Goal: Task Accomplishment & Management: Use online tool/utility

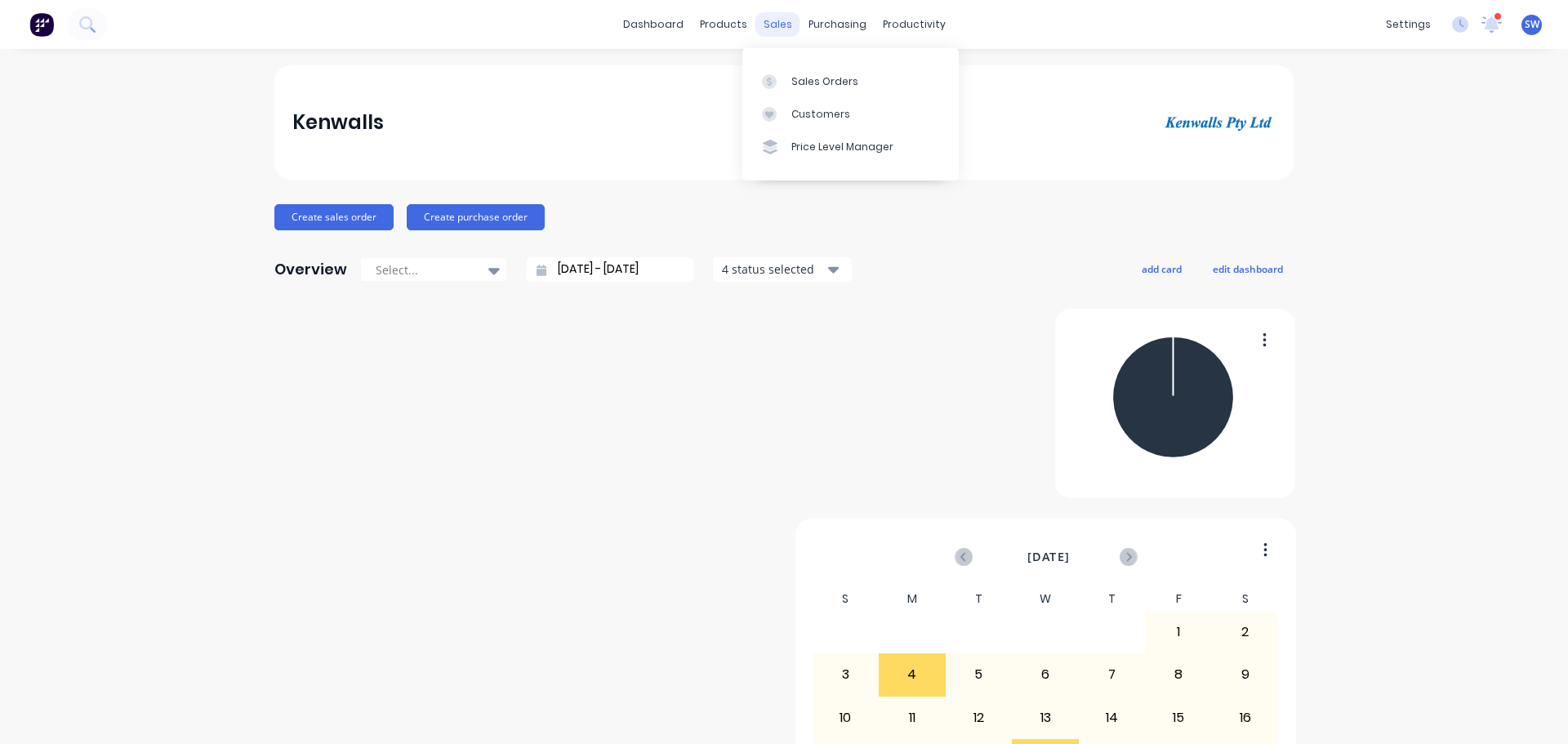
click at [757, 20] on div "sales" at bounding box center [778, 24] width 45 height 25
click at [804, 88] on div "Sales Orders" at bounding box center [825, 81] width 67 height 15
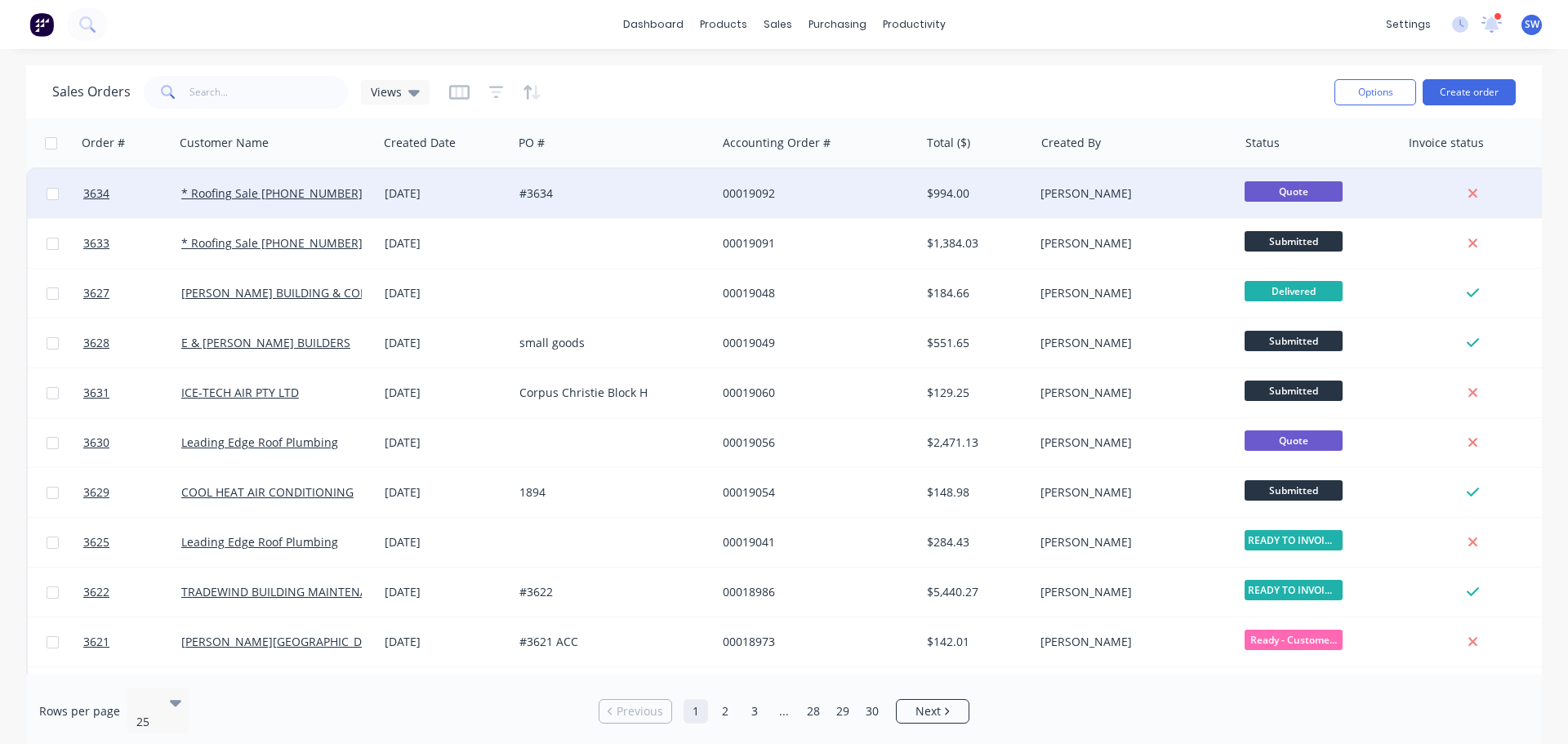
click at [535, 196] on div "#3634" at bounding box center [609, 193] width 181 height 16
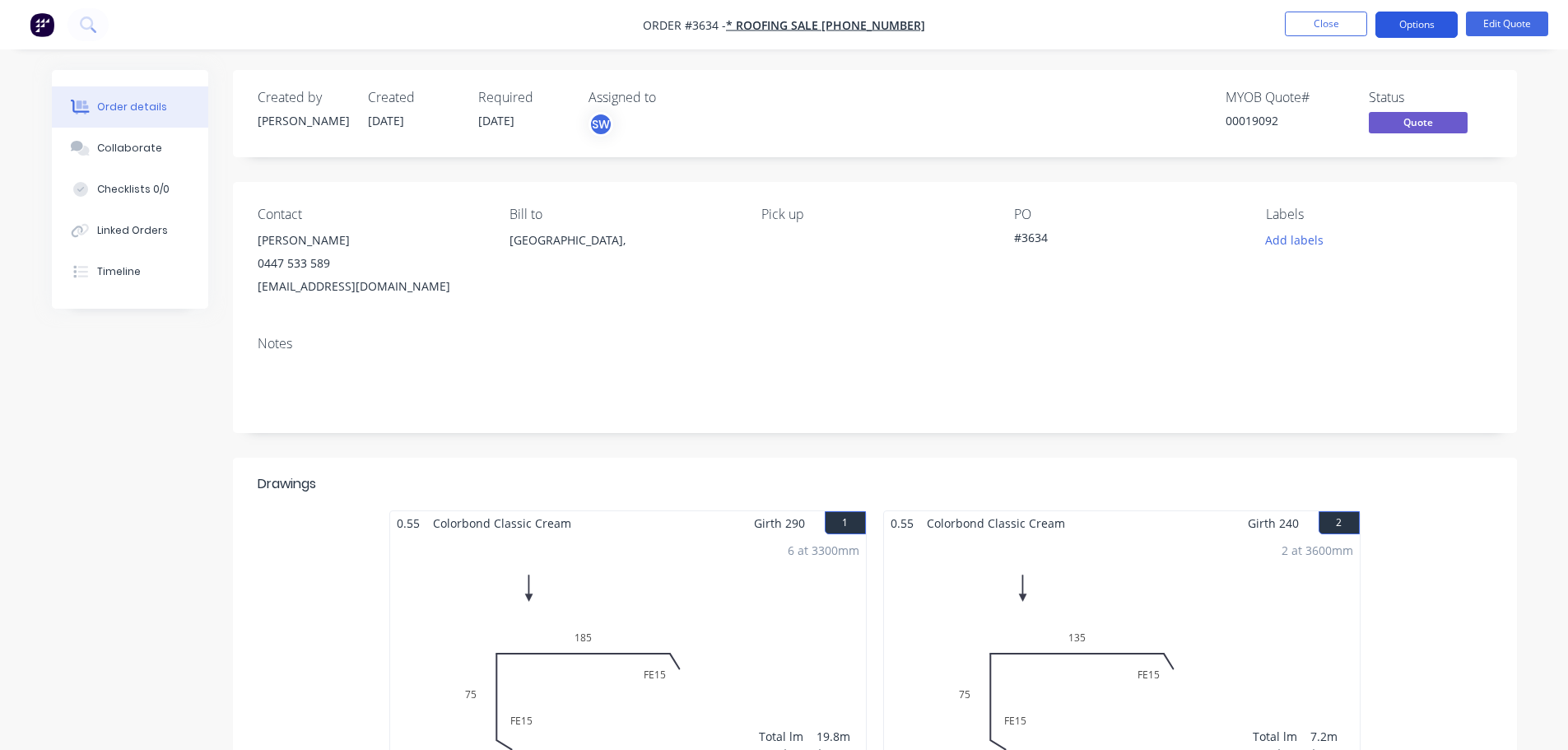
click at [1396, 26] on button "Options" at bounding box center [1416, 25] width 82 height 26
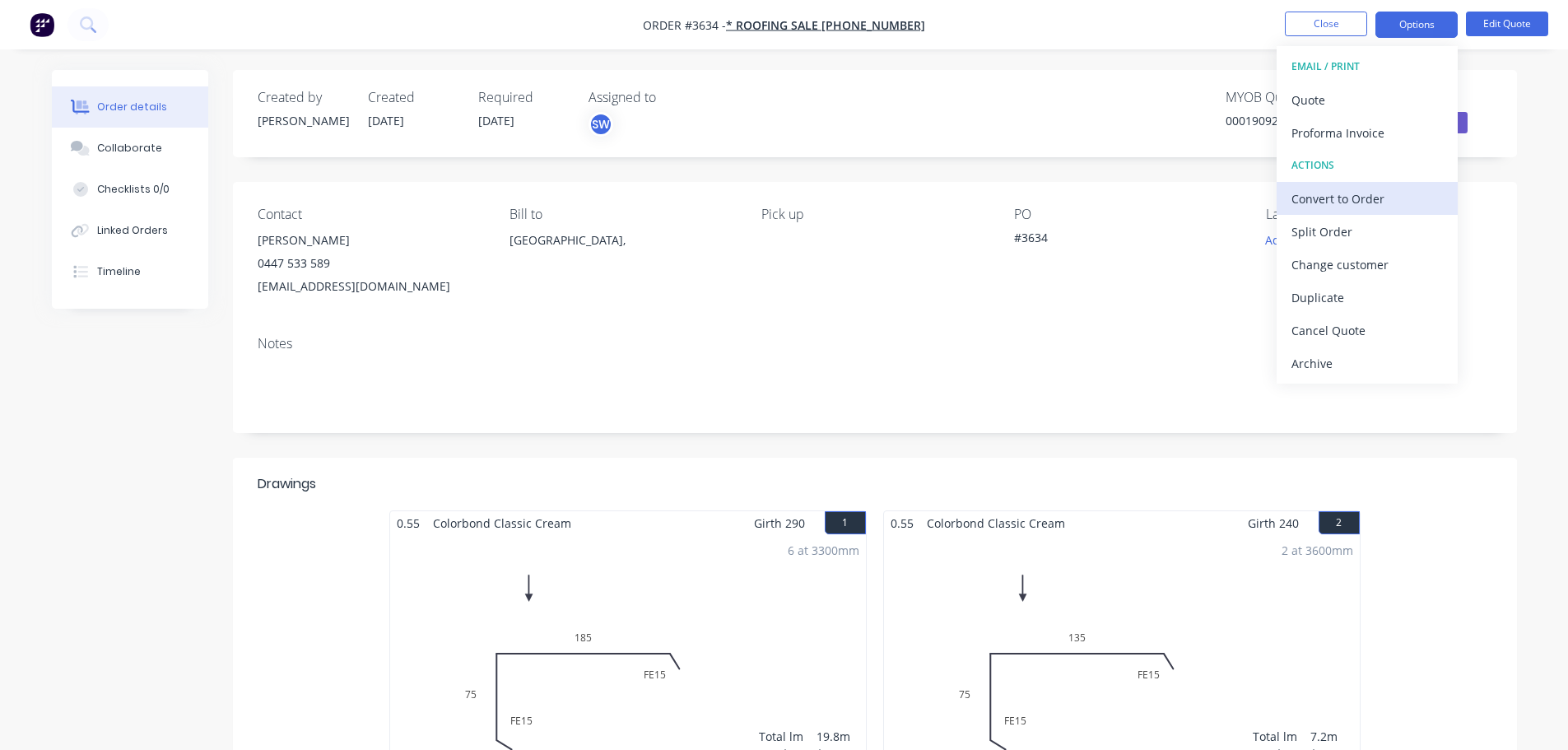
click at [1347, 196] on div "Convert to Order" at bounding box center [1367, 199] width 152 height 24
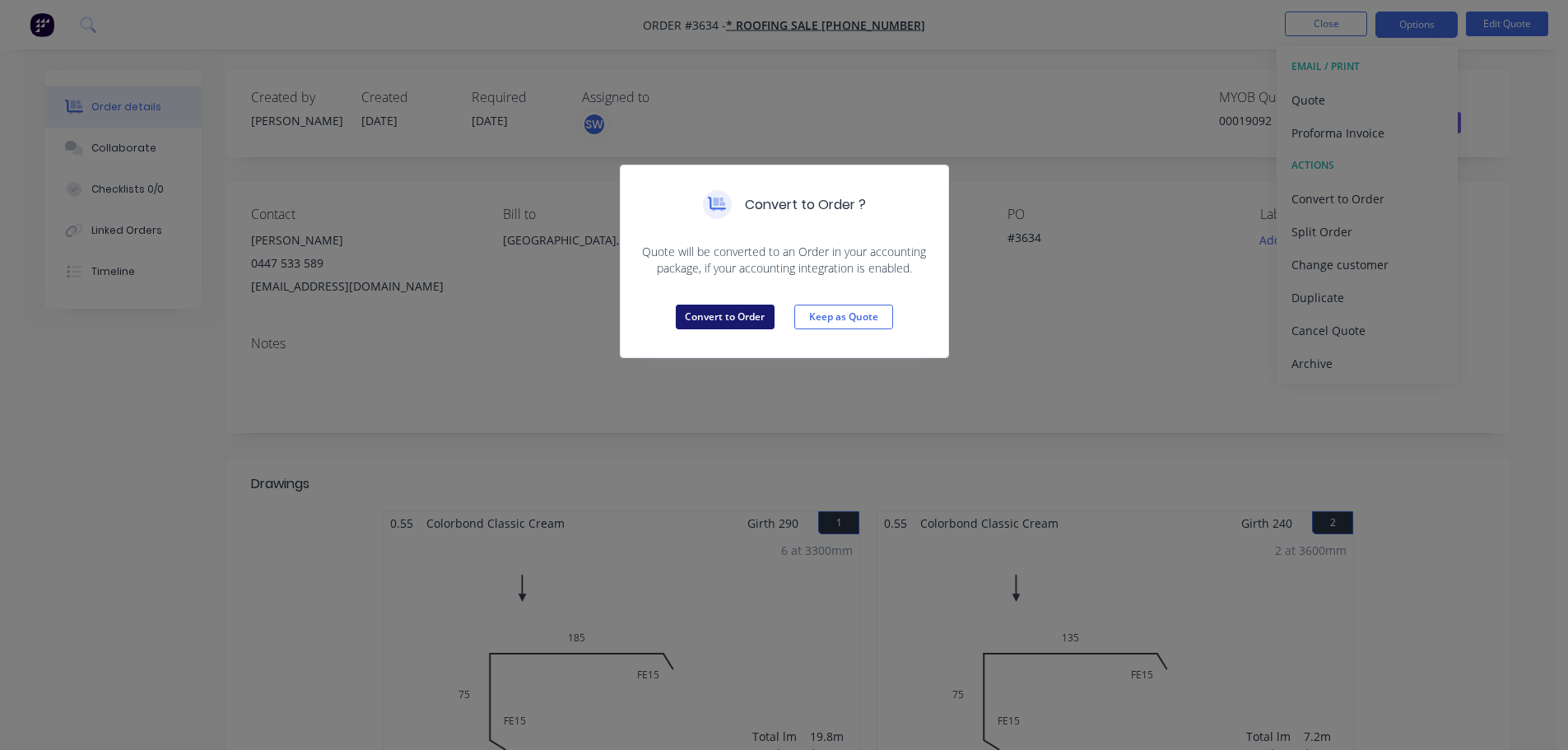
click at [744, 330] on button "Convert to Order" at bounding box center [725, 317] width 99 height 25
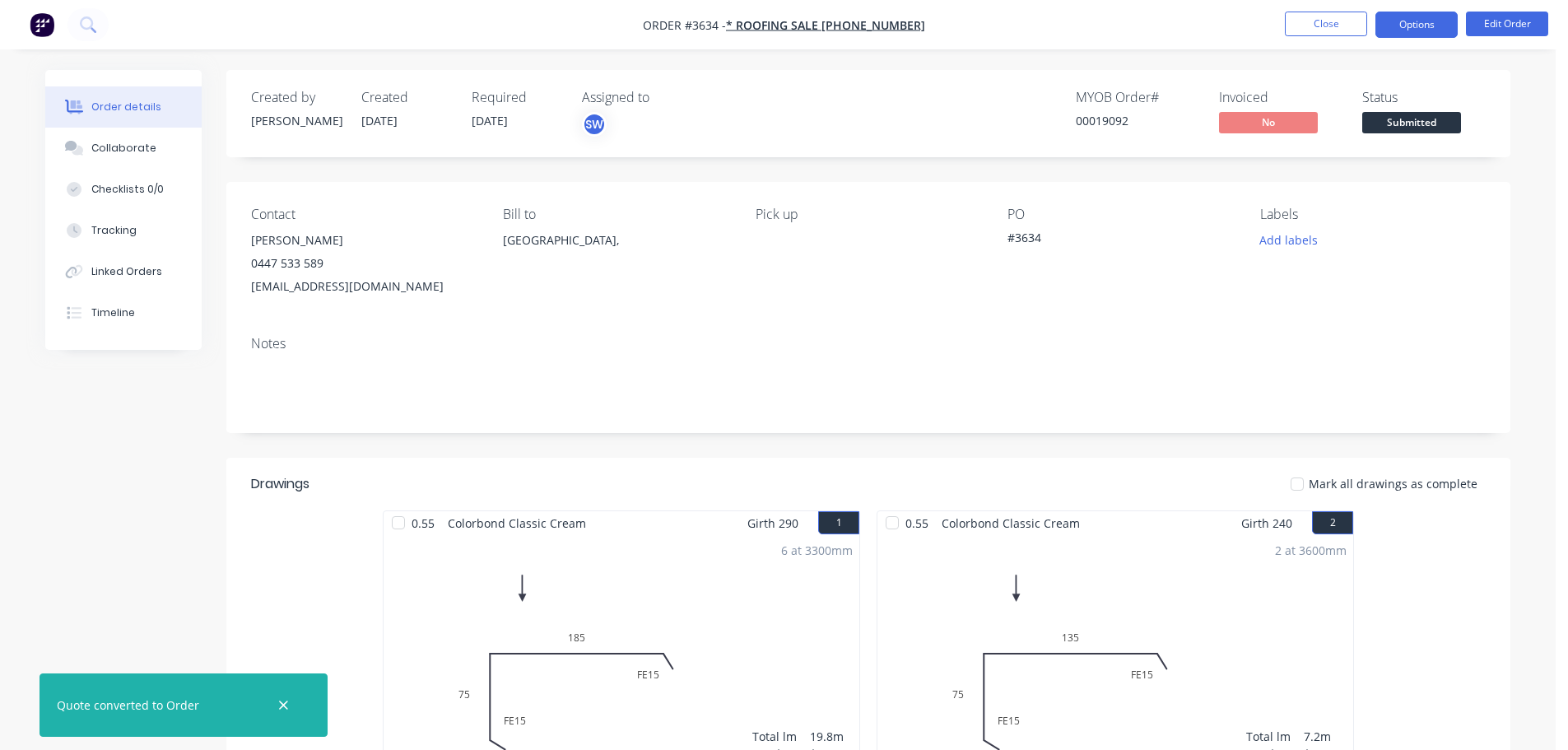
click at [1424, 26] on button "Options" at bounding box center [1416, 25] width 82 height 26
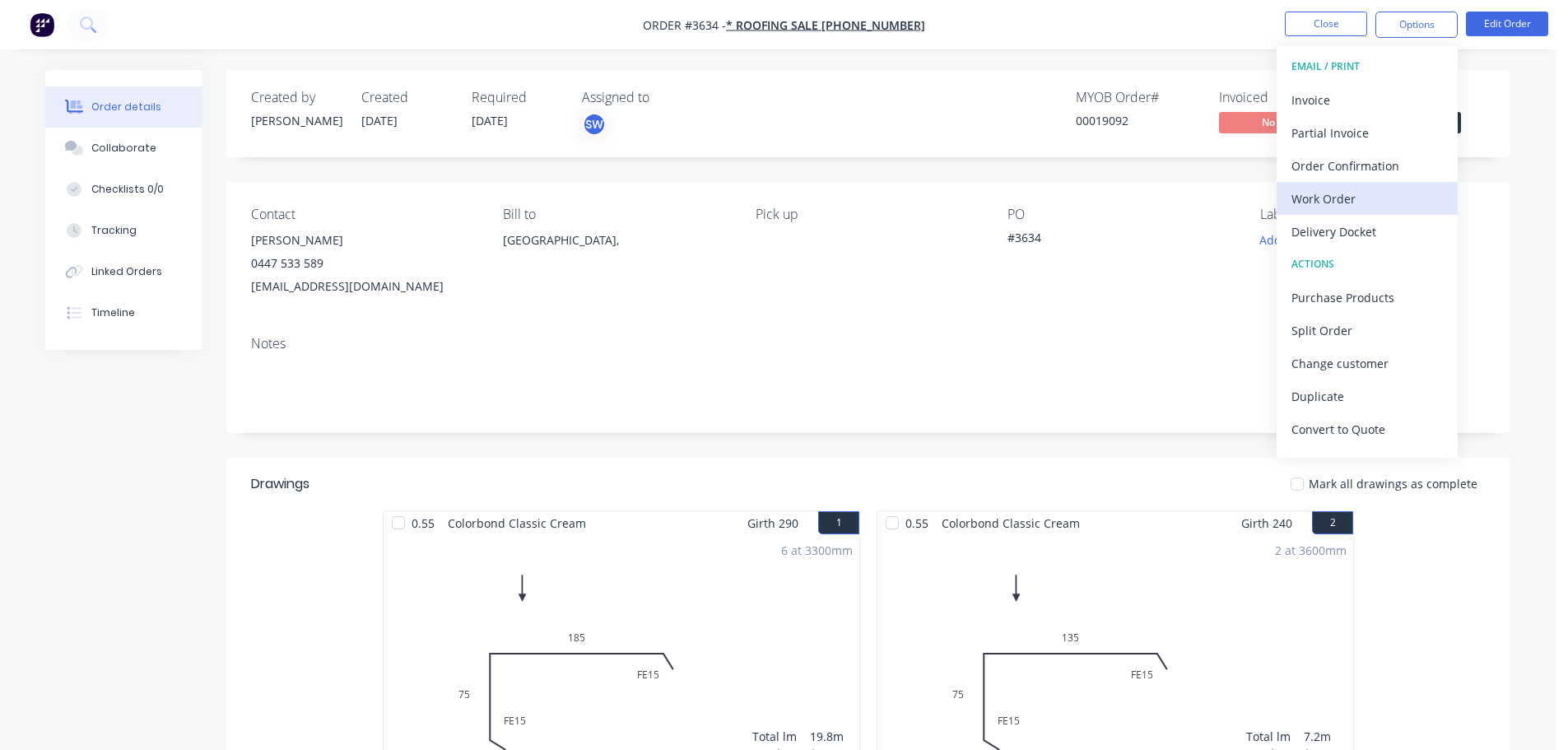
click at [1371, 200] on div "Work Order" at bounding box center [1367, 199] width 152 height 24
click at [1367, 197] on div "Custom" at bounding box center [1367, 199] width 152 height 24
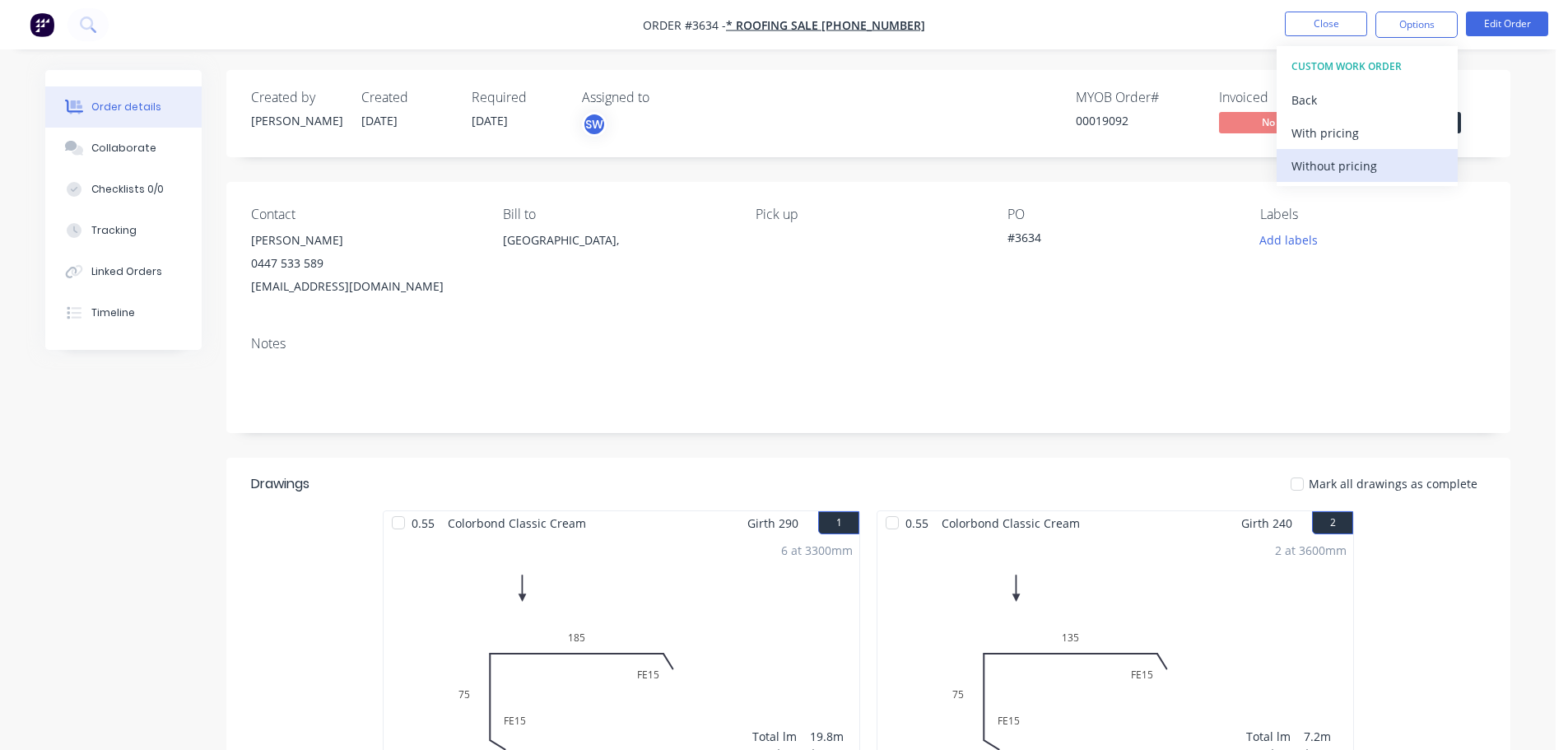
click at [1359, 178] on div "Without pricing" at bounding box center [1367, 166] width 152 height 24
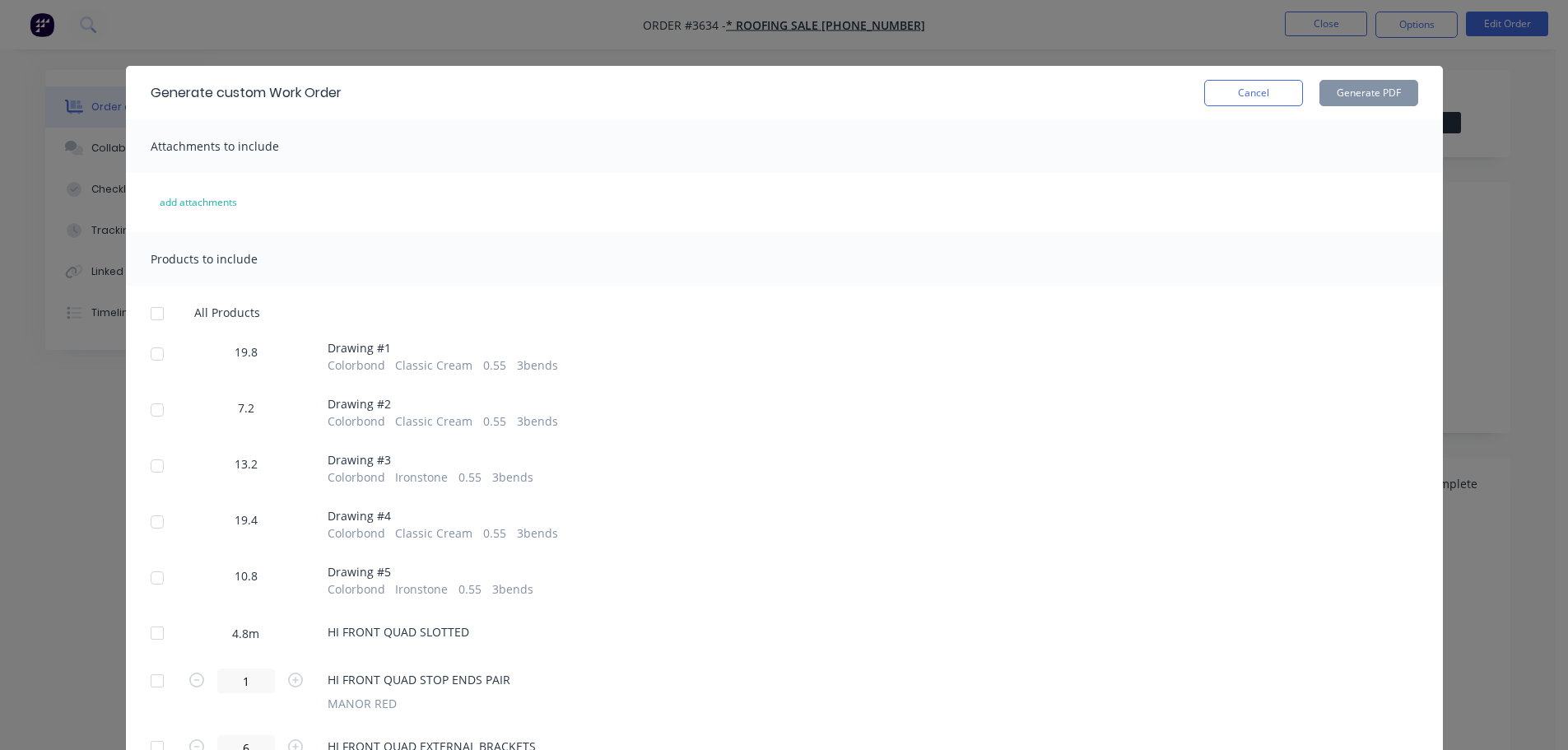
scroll to position [193, 0]
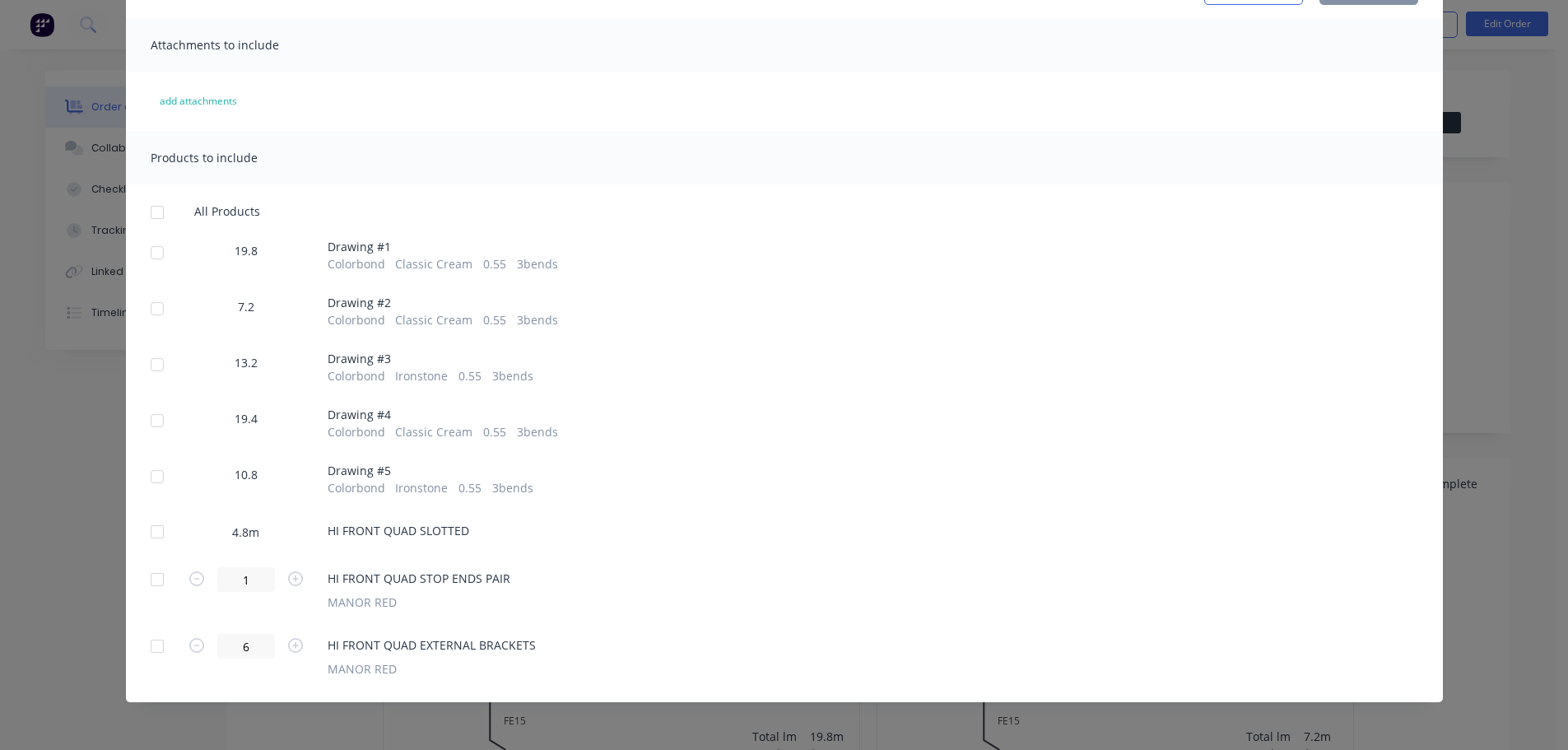
drag, startPoint x: 153, startPoint y: 144, endPoint x: 149, endPoint y: 154, distance: 10.8
click at [151, 196] on div at bounding box center [157, 212] width 33 height 33
click at [158, 630] on div at bounding box center [157, 646] width 33 height 33
click at [146, 563] on div at bounding box center [157, 579] width 33 height 33
click at [151, 515] on div at bounding box center [157, 531] width 33 height 33
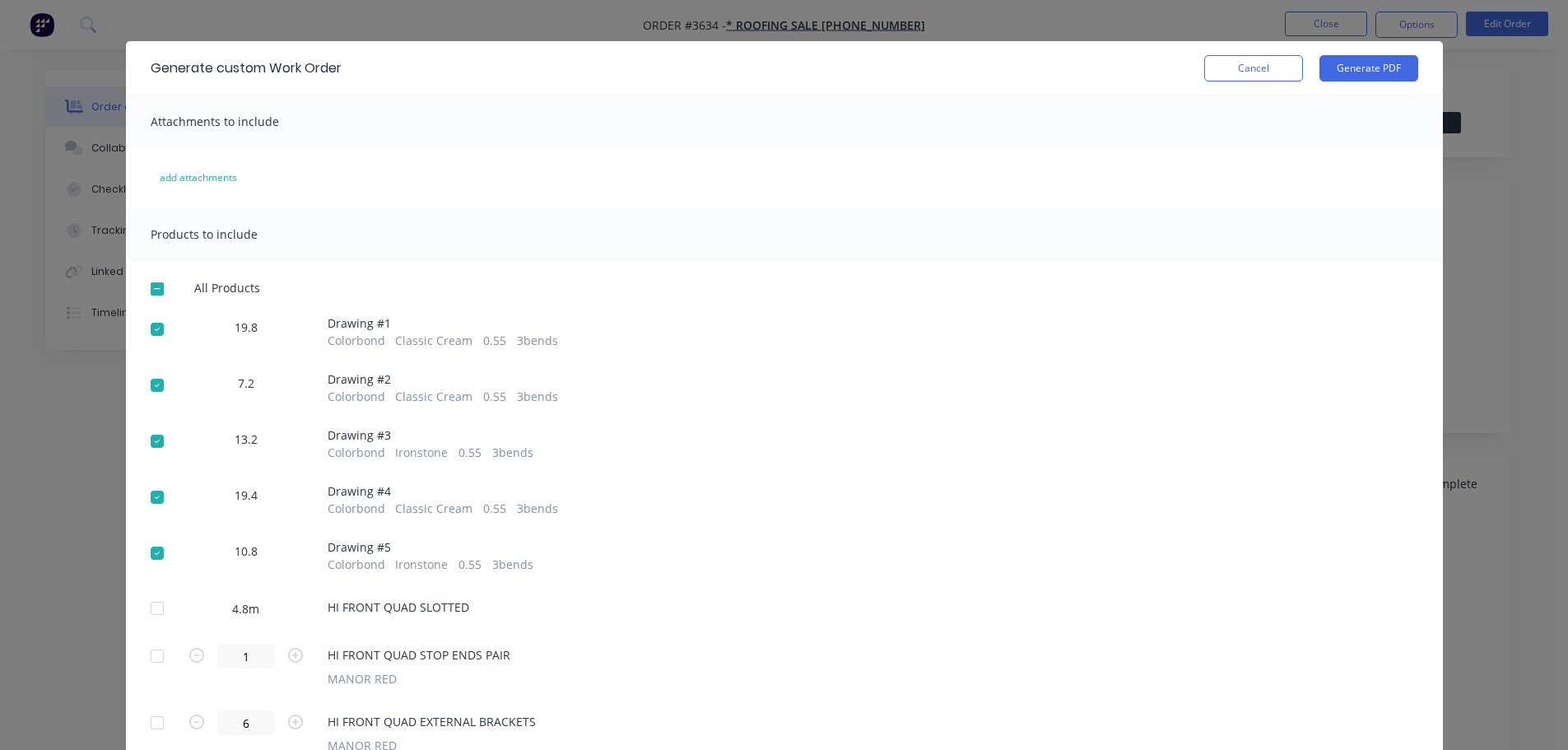
scroll to position [0, 0]
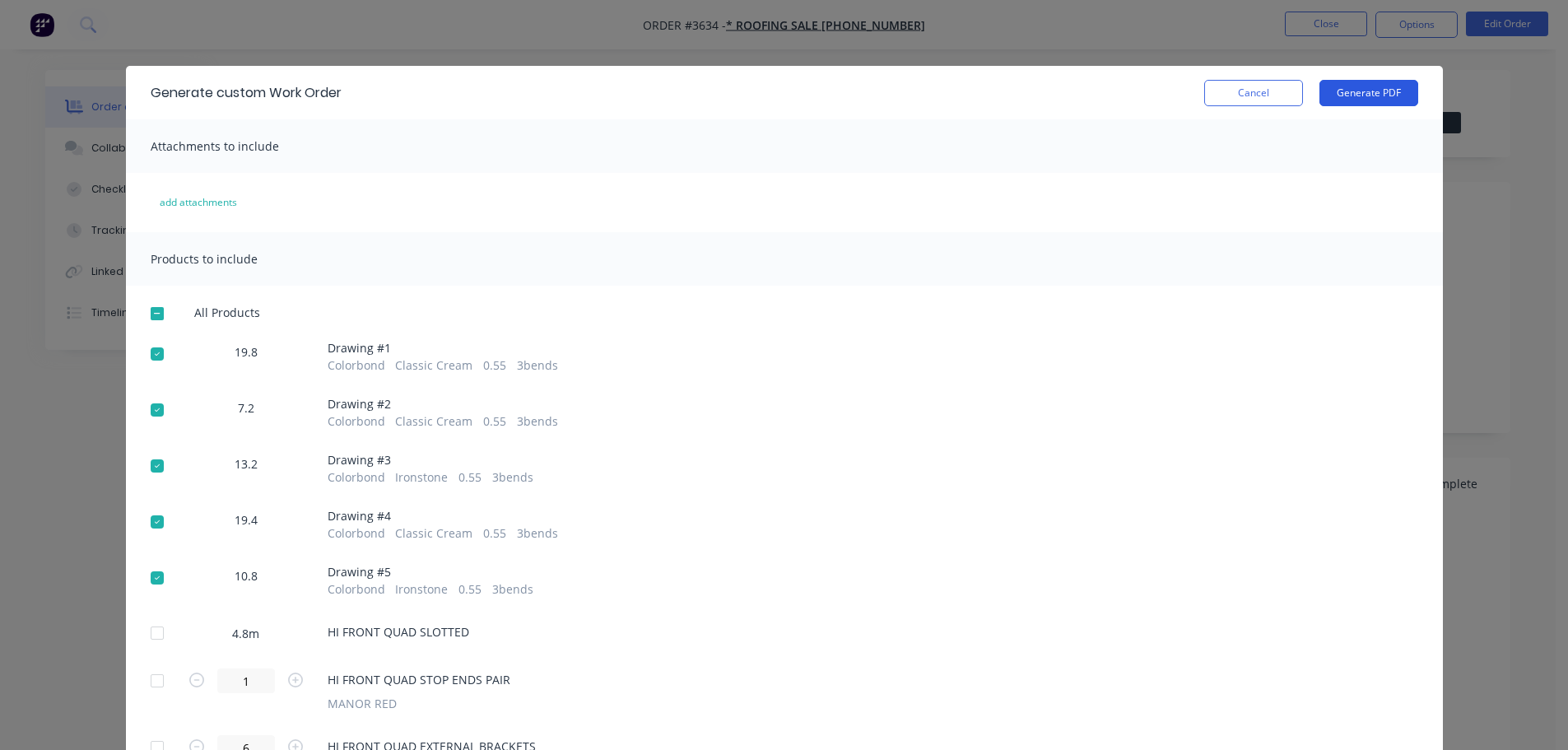
click at [1377, 89] on button "Generate PDF" at bounding box center [1368, 93] width 99 height 26
click at [1219, 106] on button "Cancel" at bounding box center [1253, 93] width 99 height 26
